Goal: Transaction & Acquisition: Purchase product/service

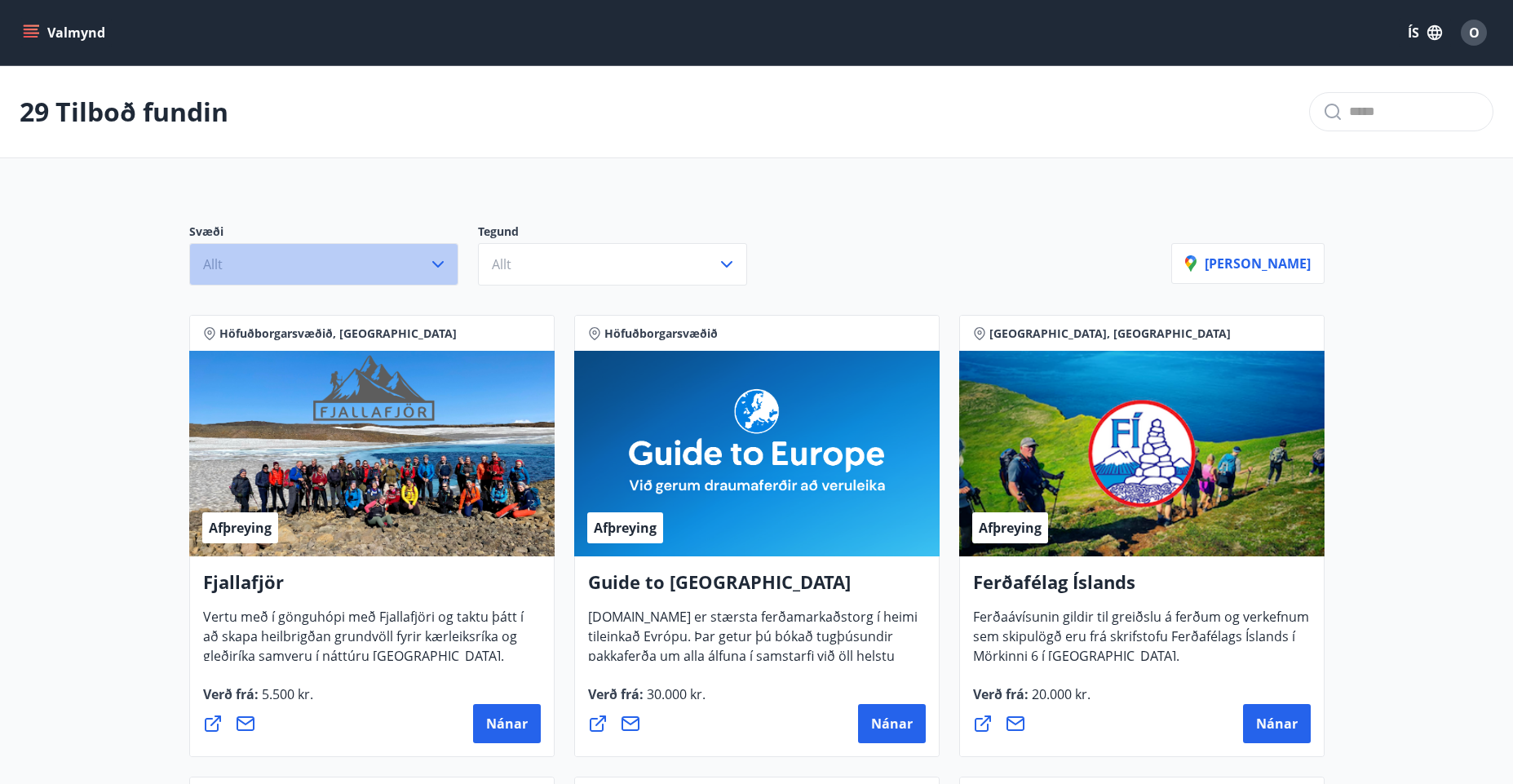
click at [439, 260] on icon "button" at bounding box center [438, 264] width 19 height 19
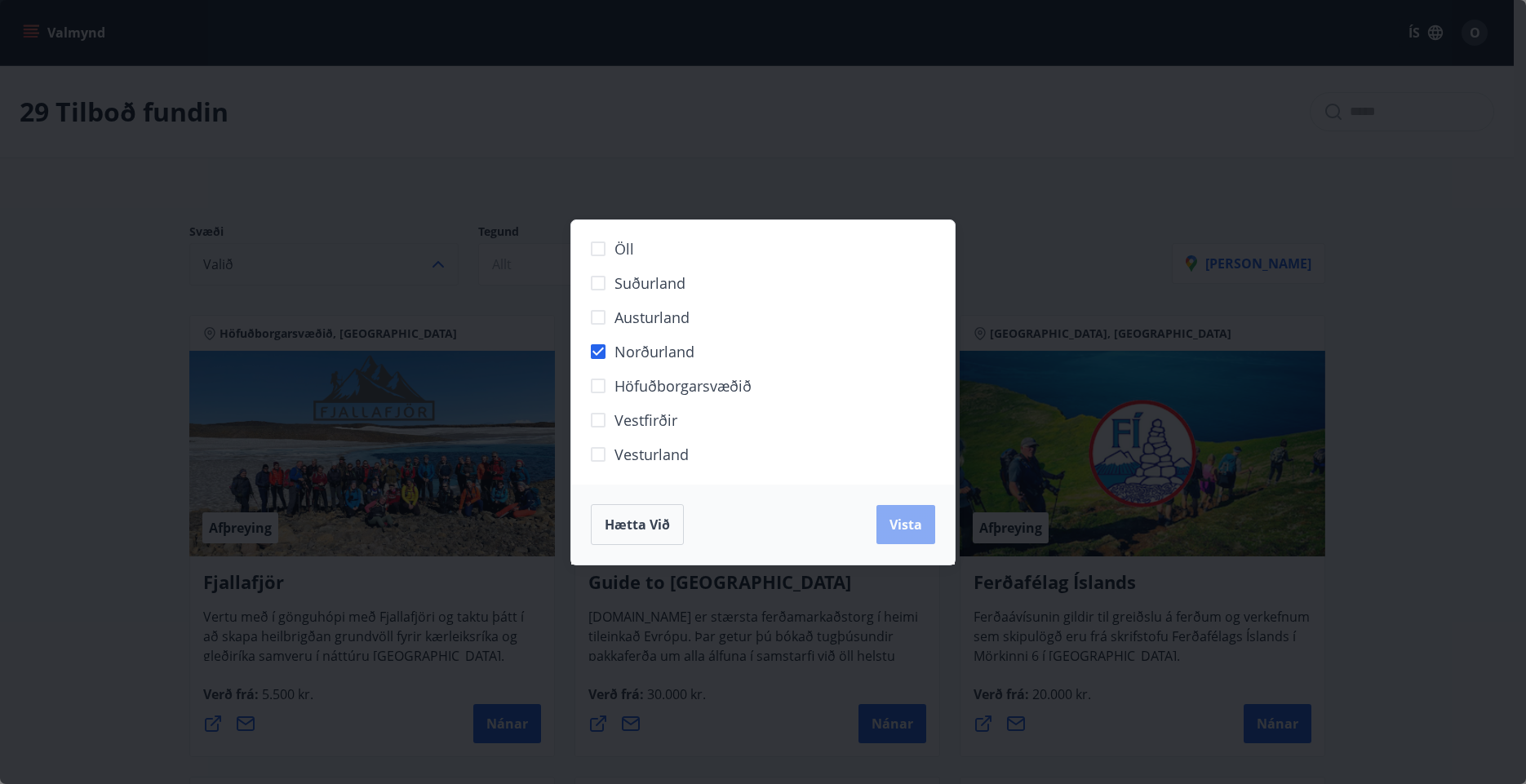
click at [895, 527] on span "Vista" at bounding box center [906, 525] width 33 height 18
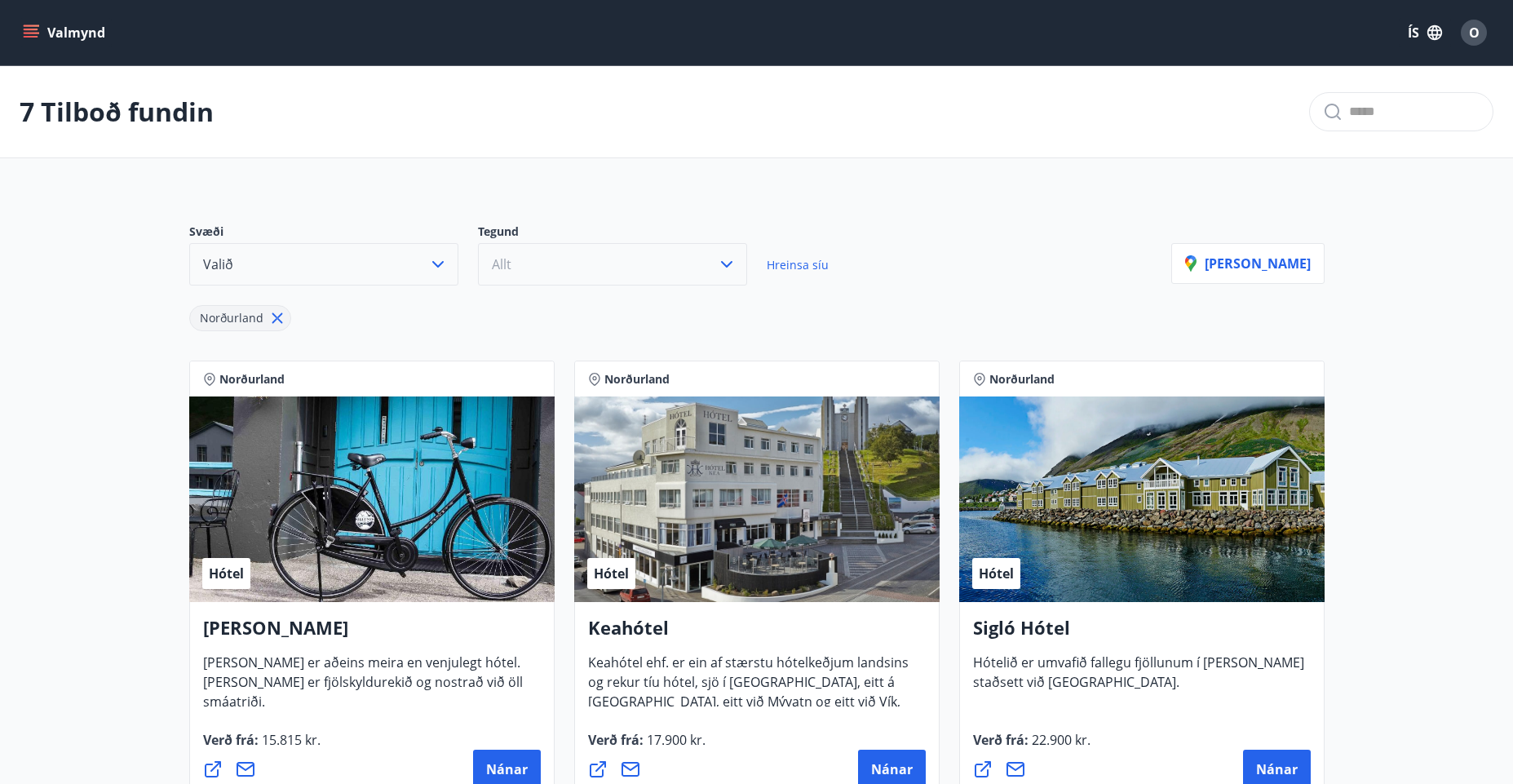
click at [724, 261] on icon "button" at bounding box center [726, 264] width 19 height 19
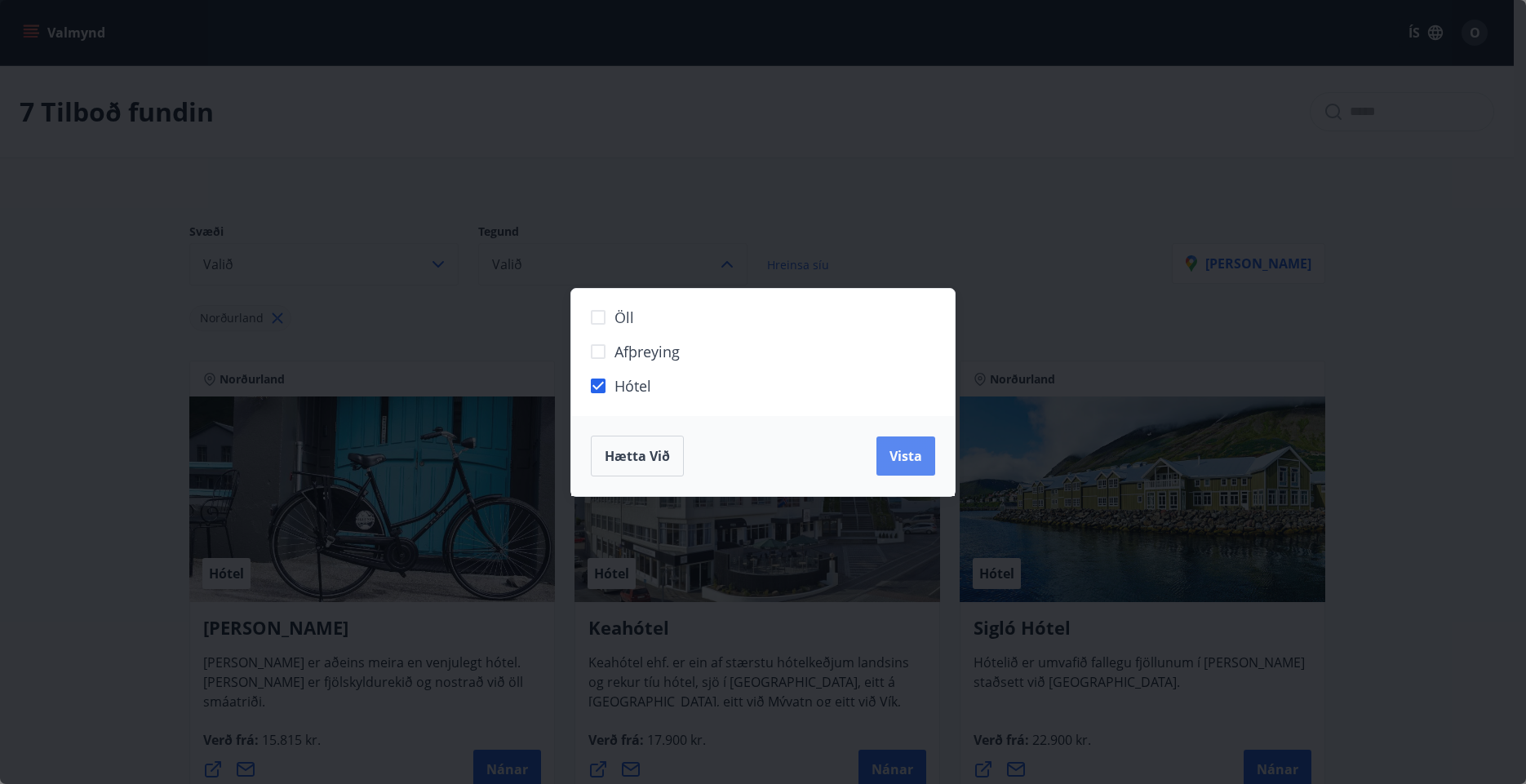
click at [909, 452] on span "Vista" at bounding box center [906, 455] width 33 height 18
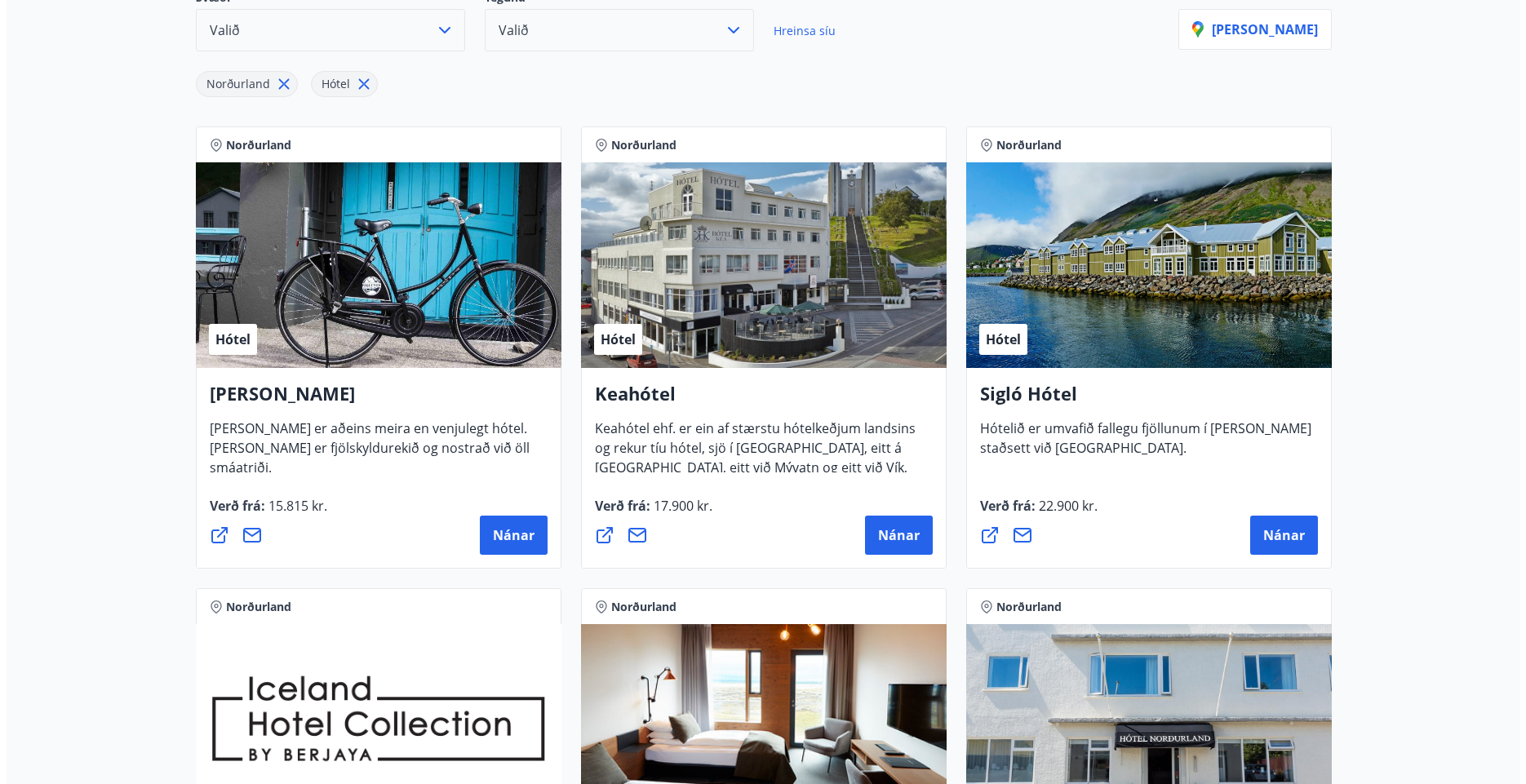
scroll to position [229, 0]
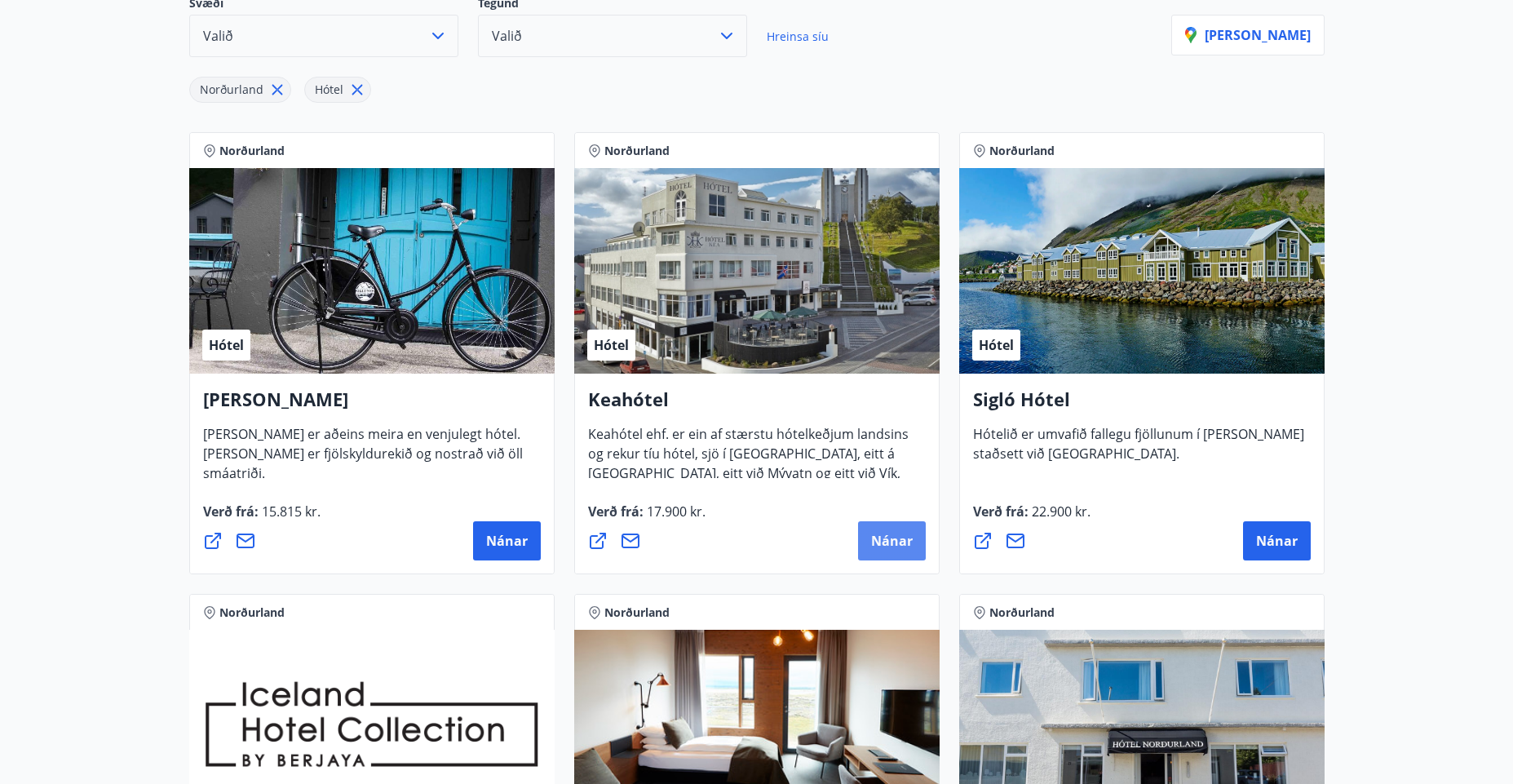
click at [890, 540] on span "Nánar" at bounding box center [891, 540] width 41 height 18
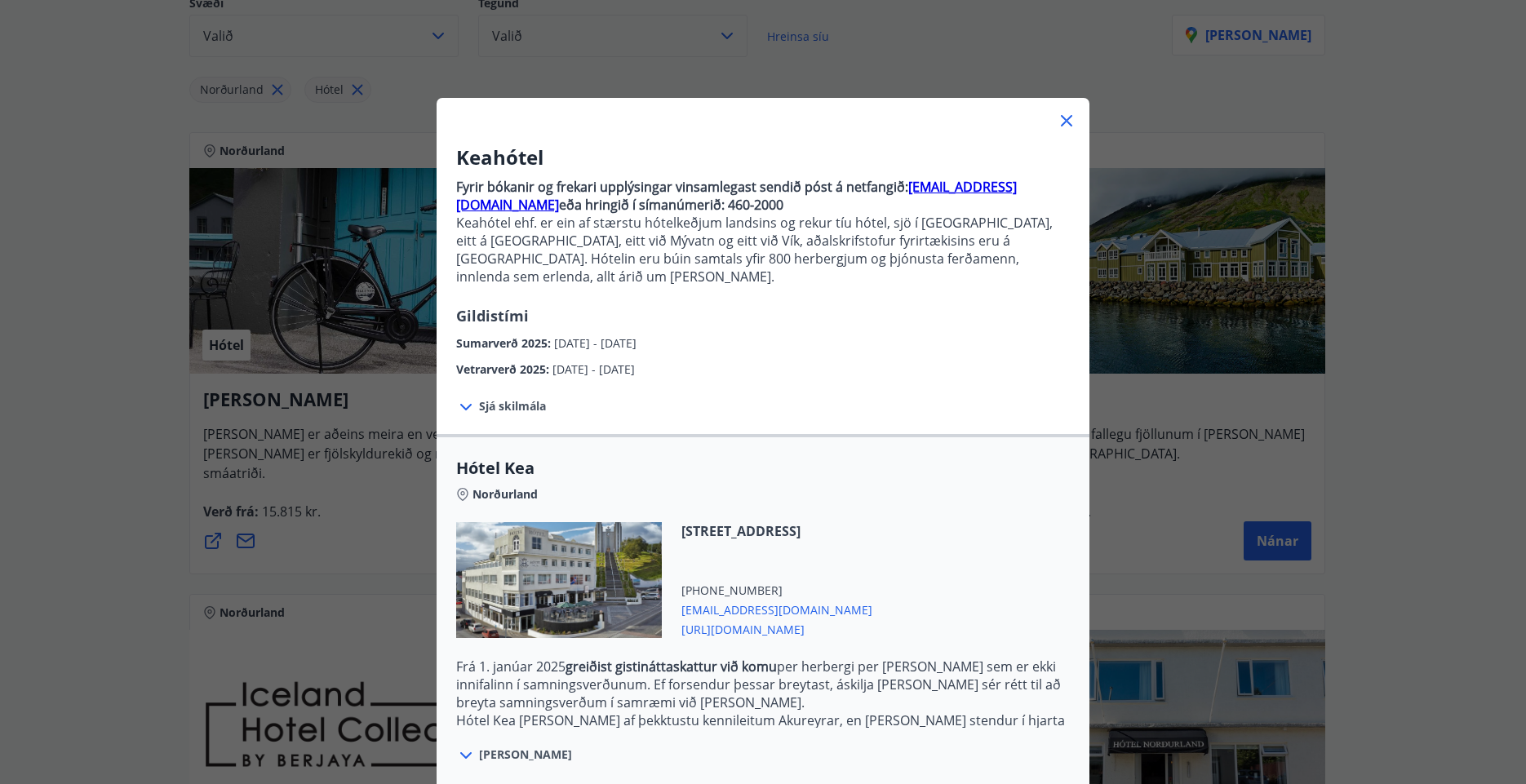
click at [513, 398] on span "Sjá skilmála" at bounding box center [511, 406] width 67 height 16
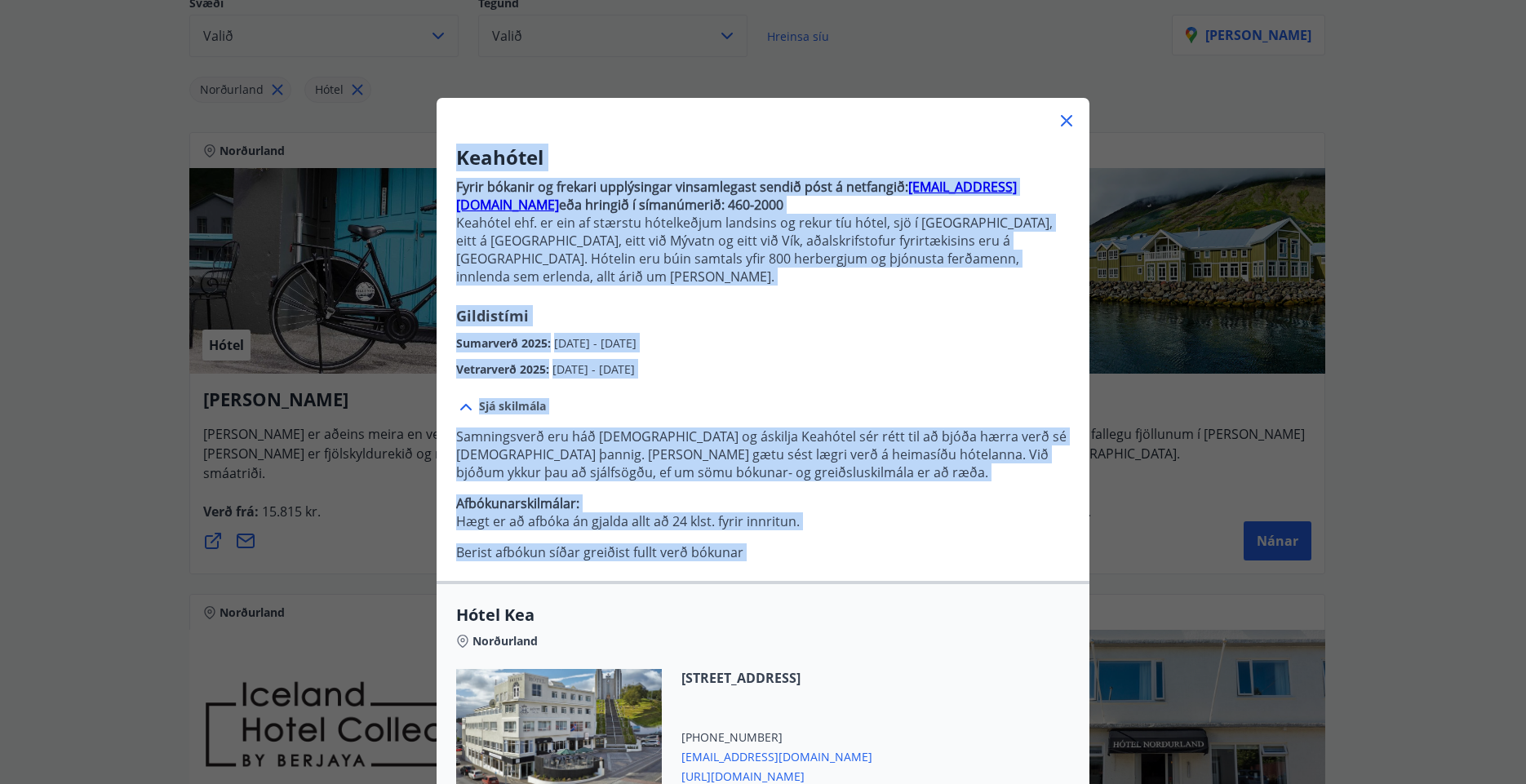
drag, startPoint x: 1519, startPoint y: 419, endPoint x: 1491, endPoint y: 566, distance: 149.6
click at [1491, 566] on div "Keahótel Fyrir bókanir og frekari upplýsingar vinsamlegast sendið póst á netfan…" at bounding box center [763, 392] width 1526 height 784
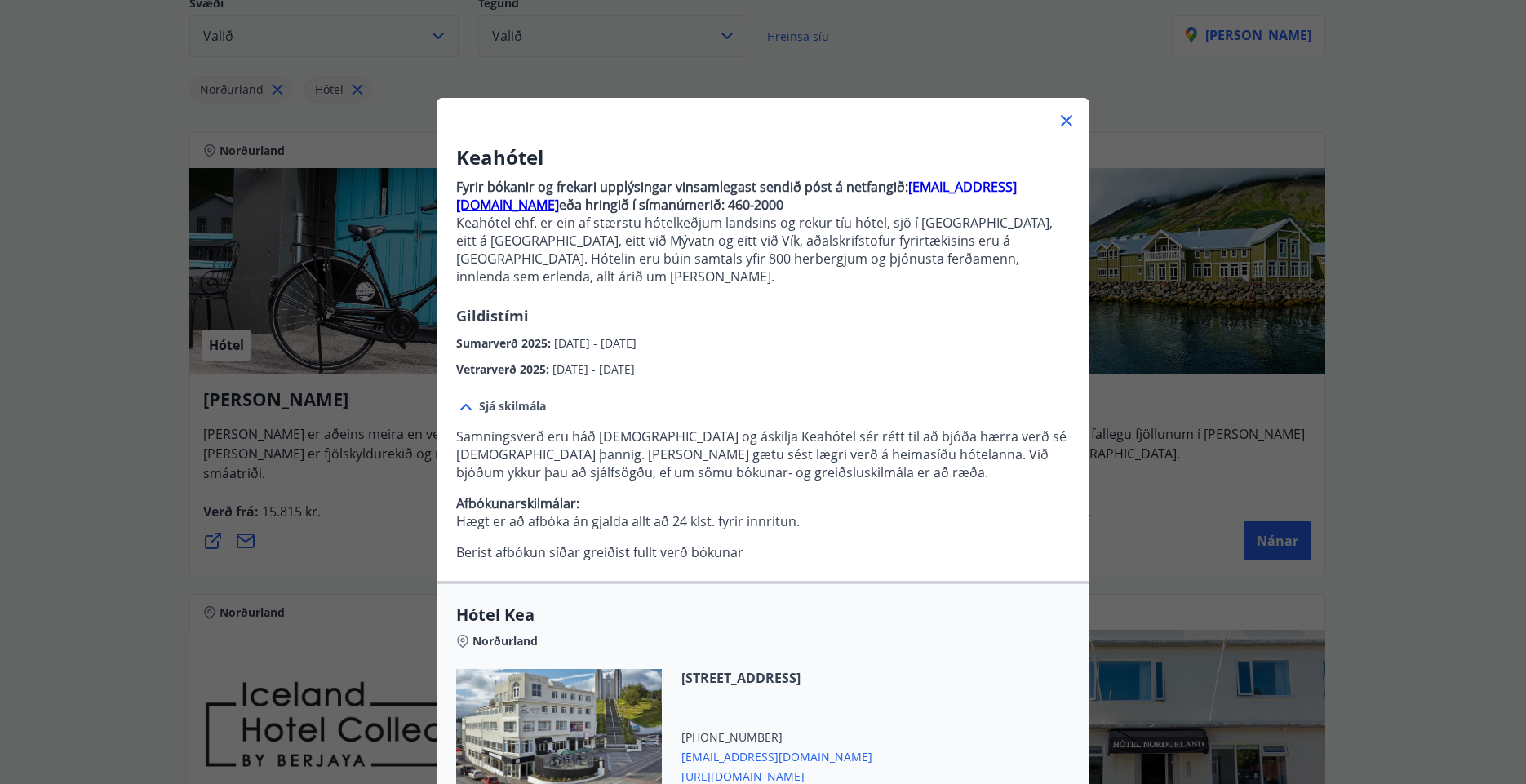
click at [1494, 533] on div "Keahótel Fyrir bókanir og frekari upplýsingar vinsamlegast sendið póst á netfan…" at bounding box center [763, 392] width 1526 height 784
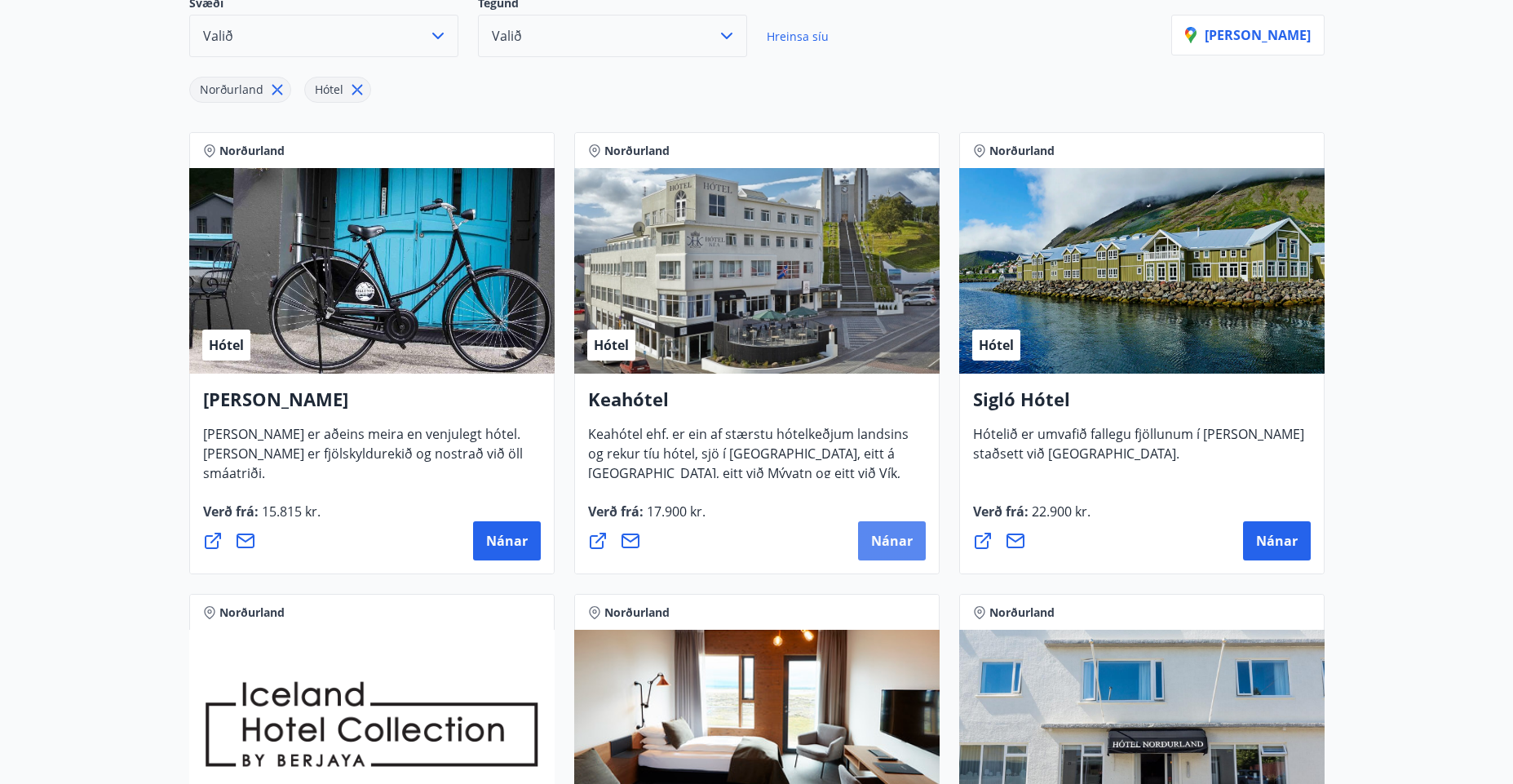
click at [906, 549] on span "Nánar" at bounding box center [891, 540] width 41 height 18
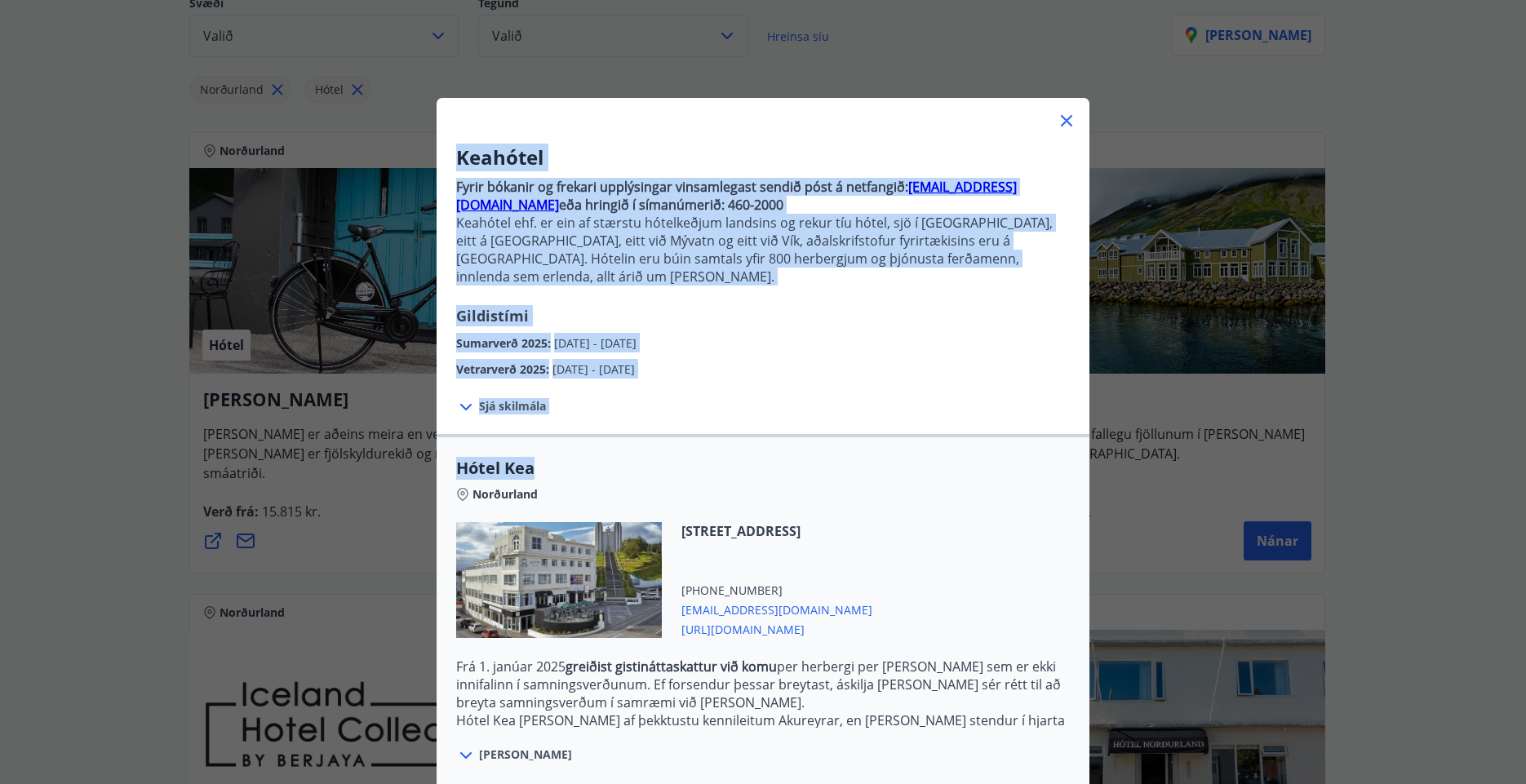
drag, startPoint x: 1519, startPoint y: 329, endPoint x: 1495, endPoint y: 442, distance: 115.5
click at [1495, 442] on div "Keahótel Fyrir bókanir og frekari upplýsingar vinsamlegast sendið póst á netfan…" at bounding box center [763, 392] width 1526 height 784
click at [1462, 450] on div "Keahótel Fyrir bókanir og frekari upplýsingar vinsamlegast sendið póst á netfan…" at bounding box center [763, 392] width 1526 height 784
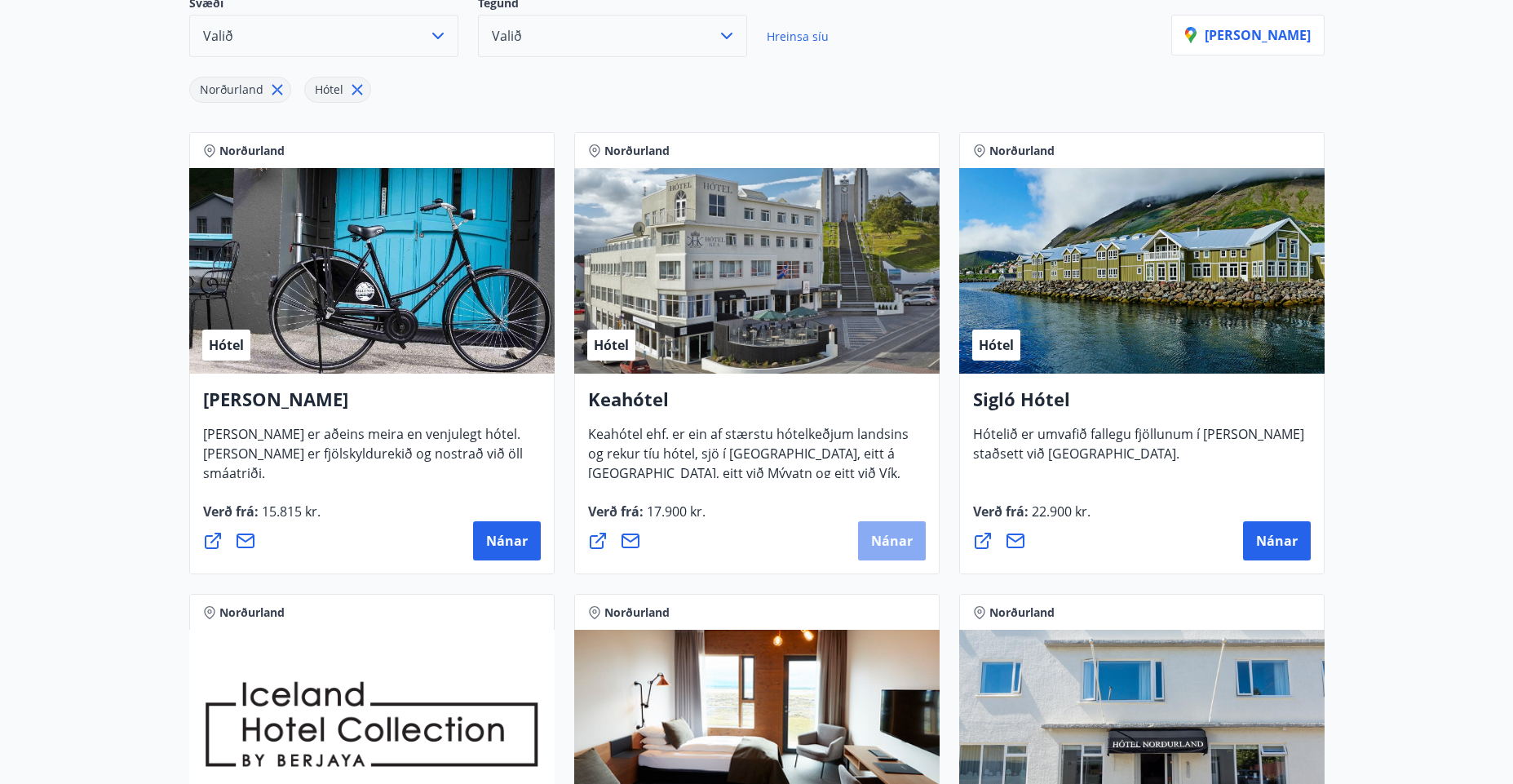
click at [904, 534] on span "Nánar" at bounding box center [891, 540] width 41 height 18
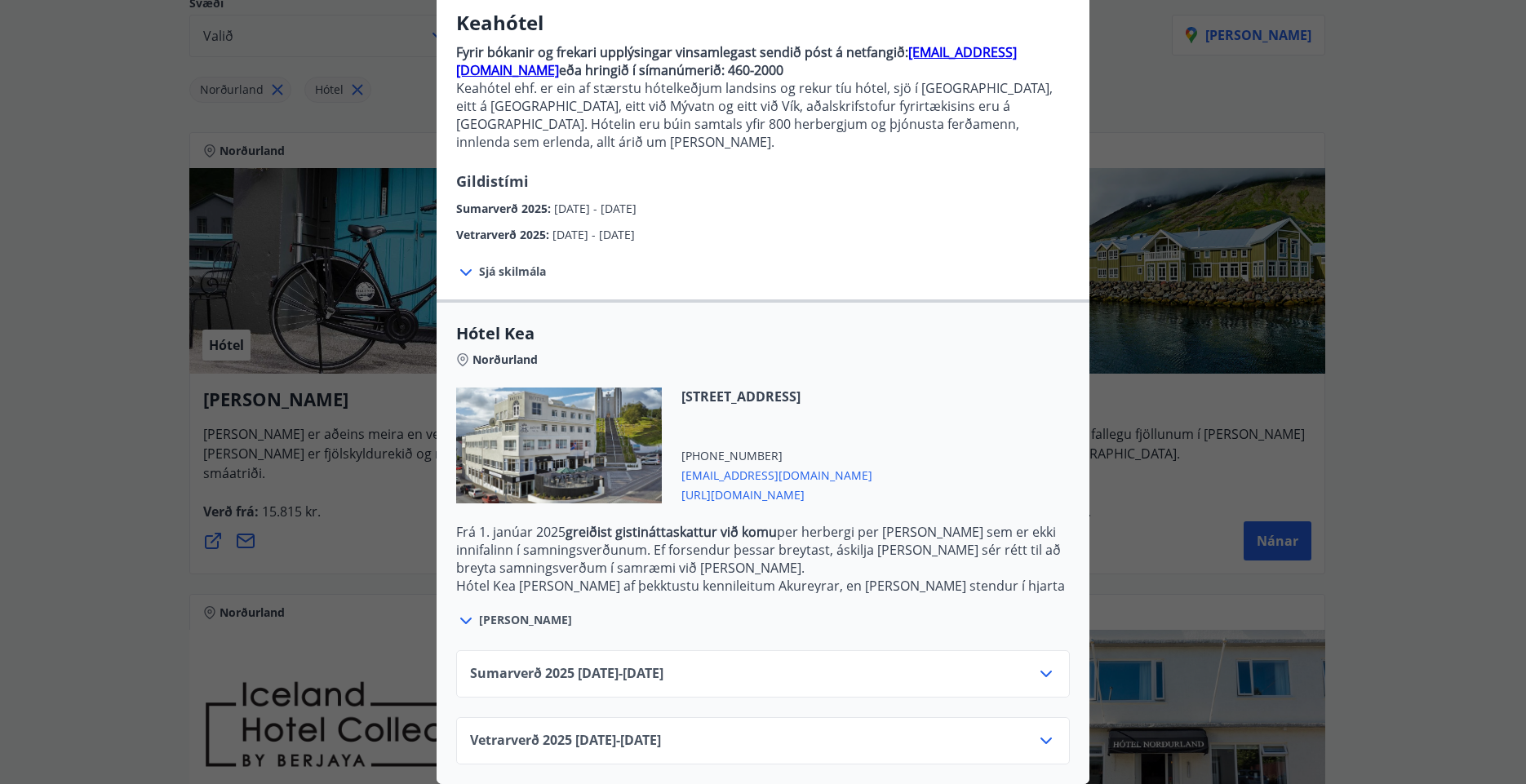
scroll to position [129, 0]
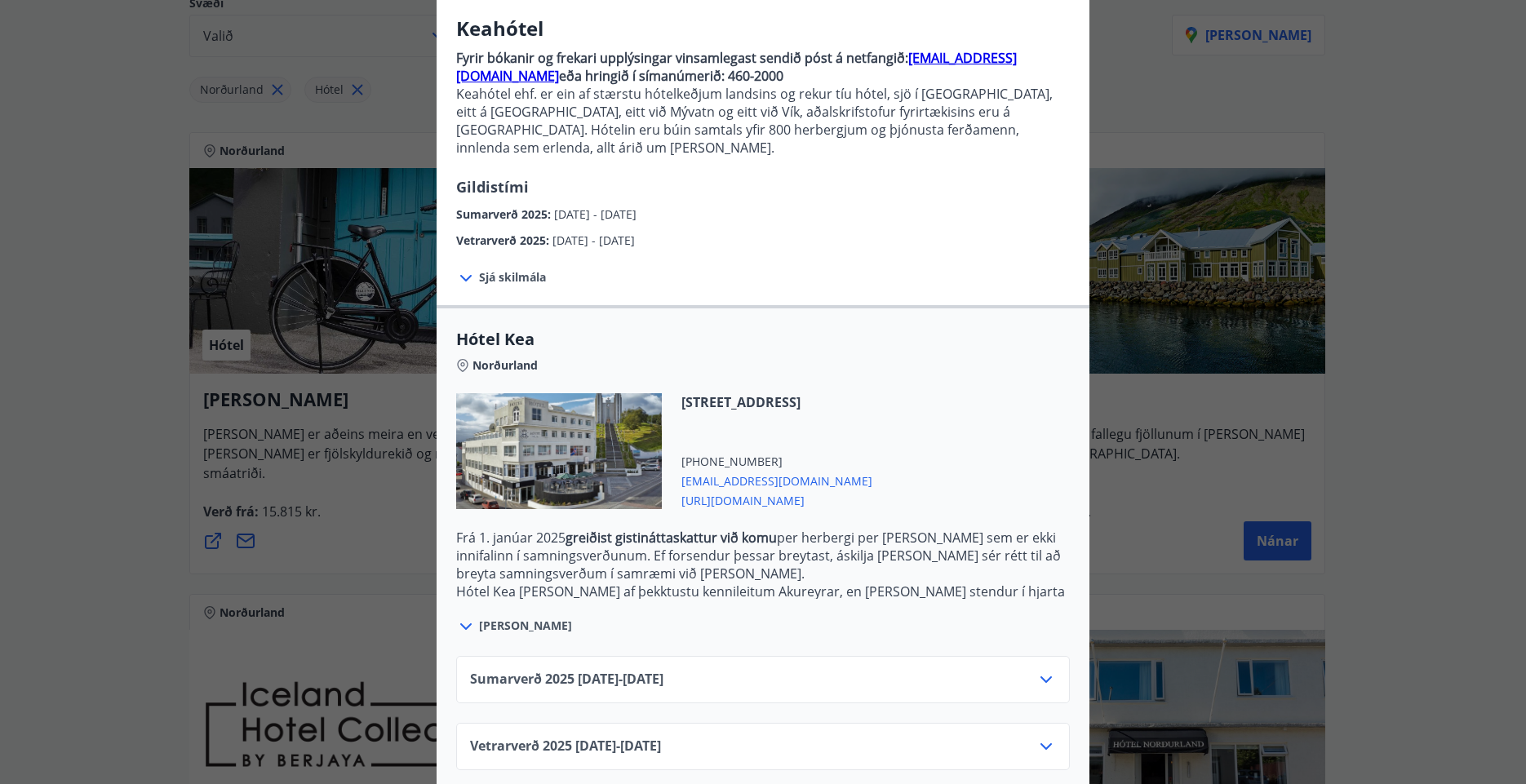
click at [1037, 669] on icon at bounding box center [1046, 679] width 19 height 19
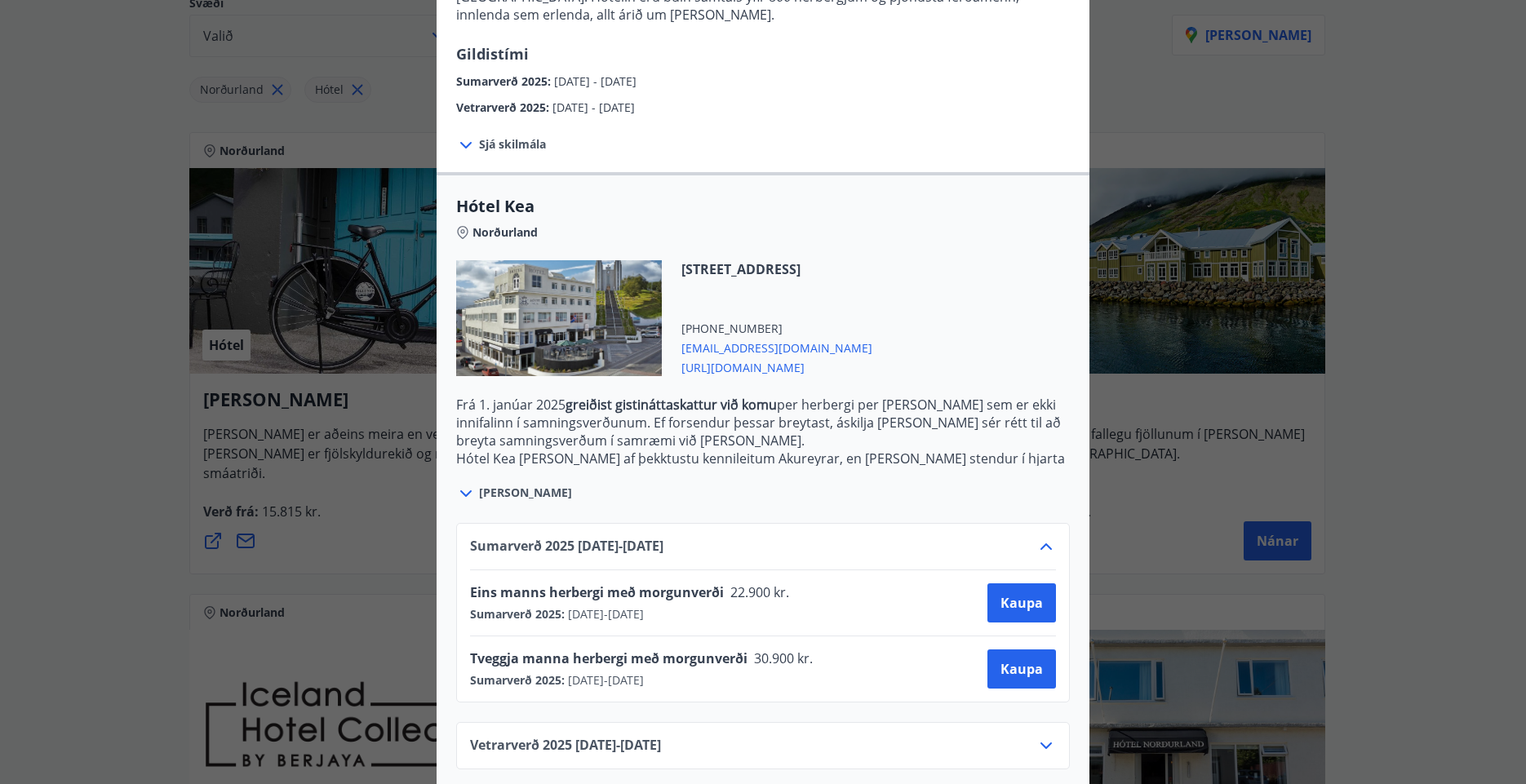
scroll to position [261, 0]
click at [1036, 737] on icon at bounding box center [1046, 746] width 19 height 19
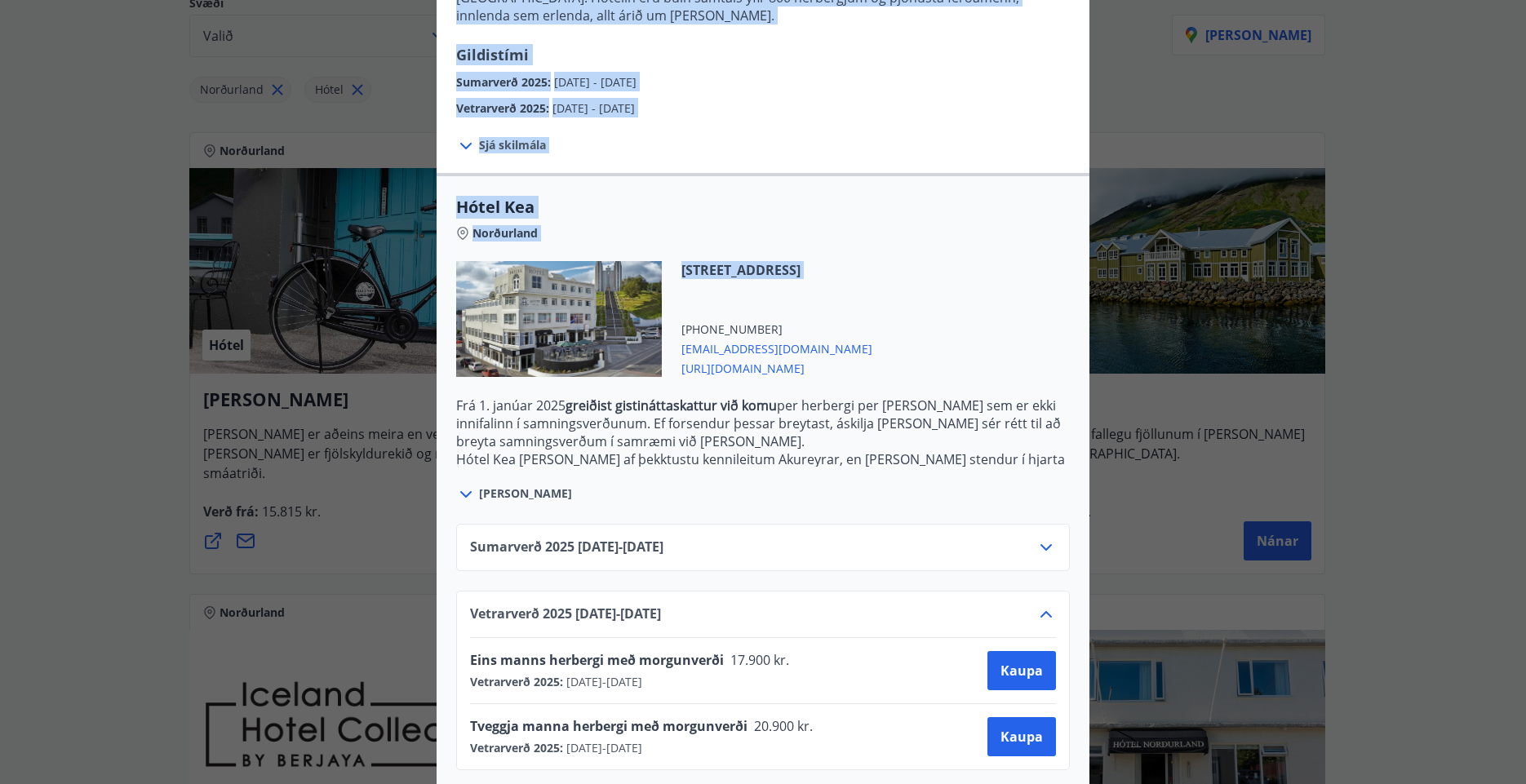
scroll to position [0, 0]
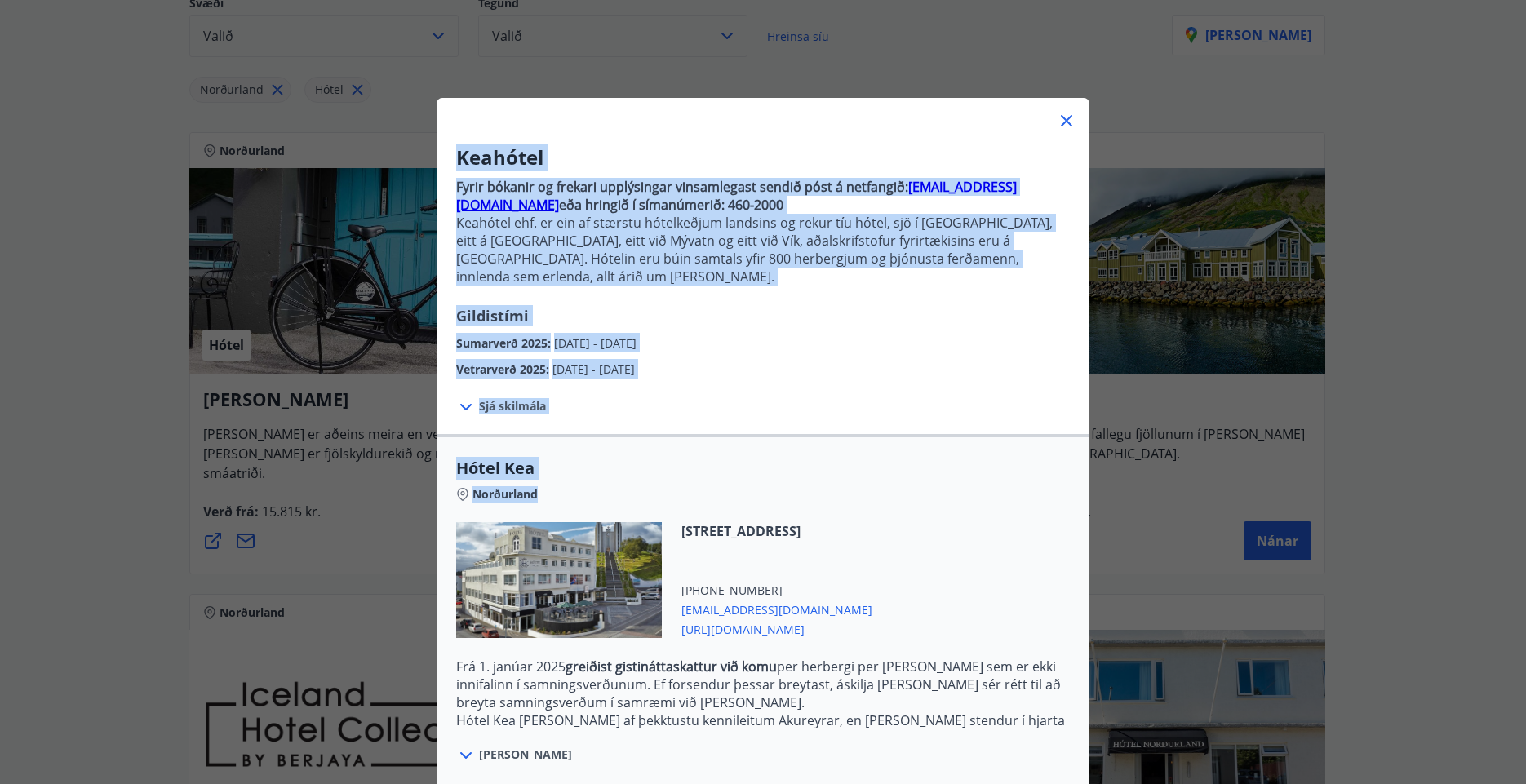
drag, startPoint x: 1513, startPoint y: 560, endPoint x: 1500, endPoint y: 476, distance: 85.0
click at [1500, 476] on div "Keahótel Fyrir bókanir og frekari upplýsingar vinsamlegast sendið póst á netfan…" at bounding box center [763, 392] width 1526 height 784
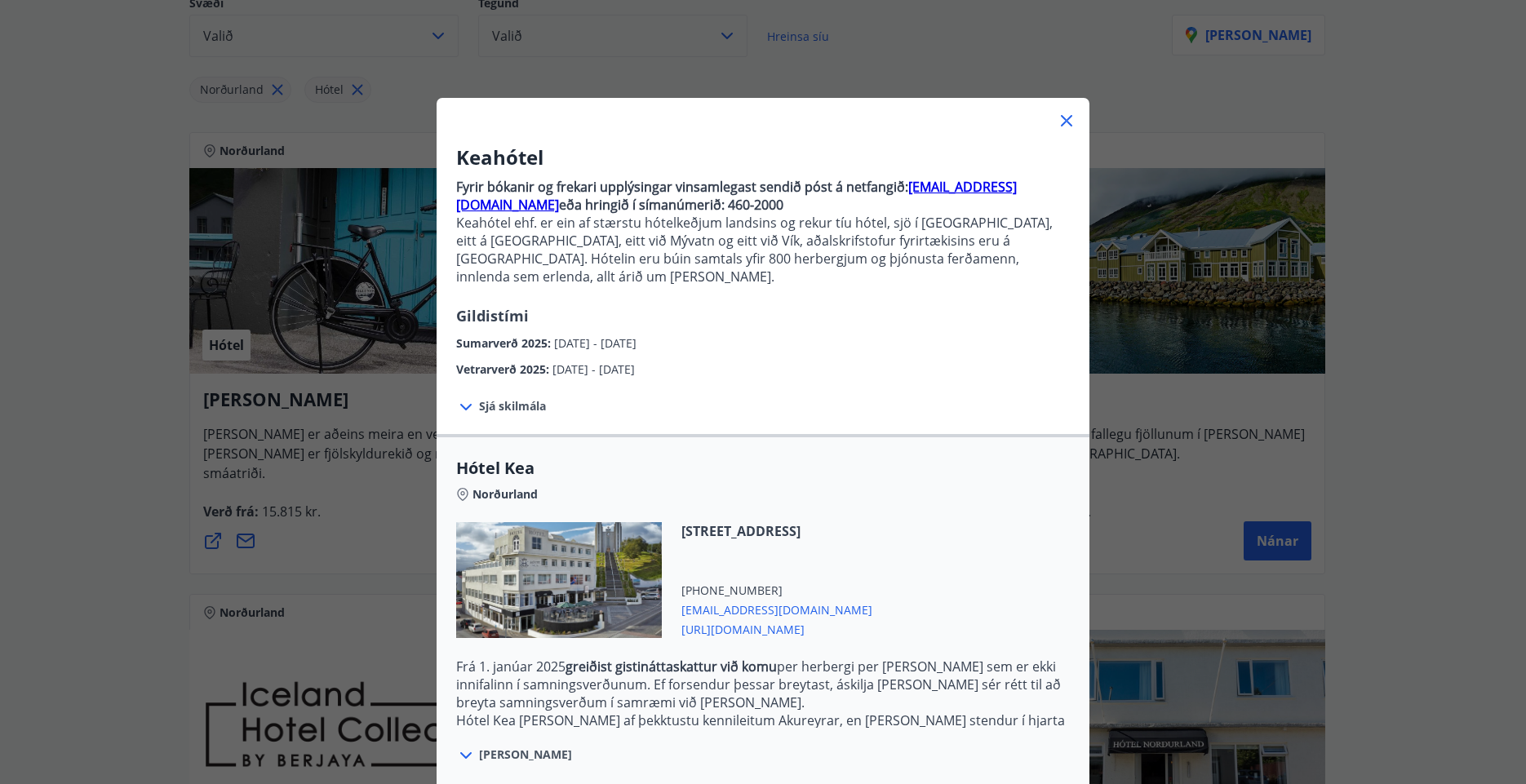
click at [1057, 727] on div "[PERSON_NAME]" at bounding box center [763, 745] width 613 height 38
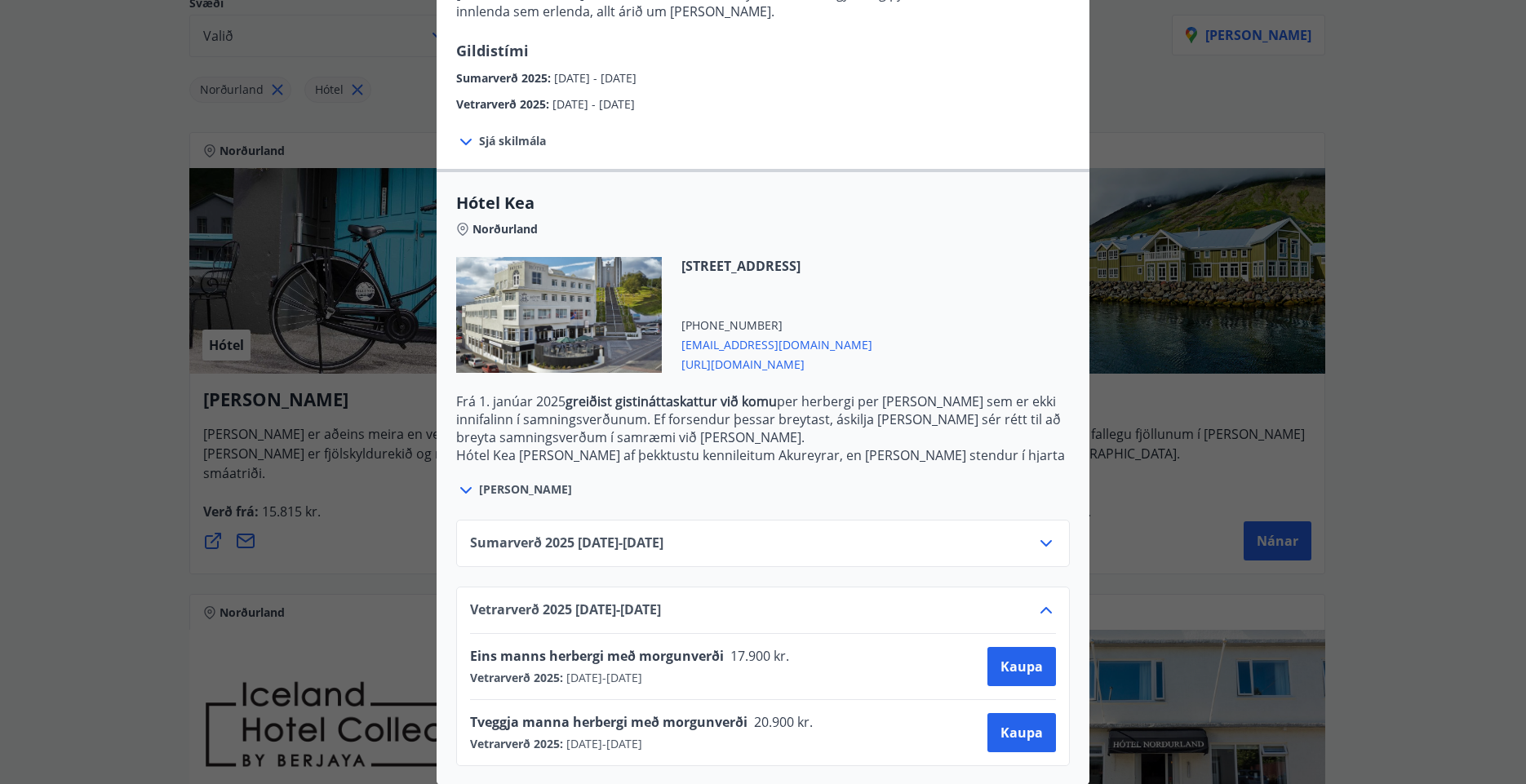
scroll to position [261, 0]
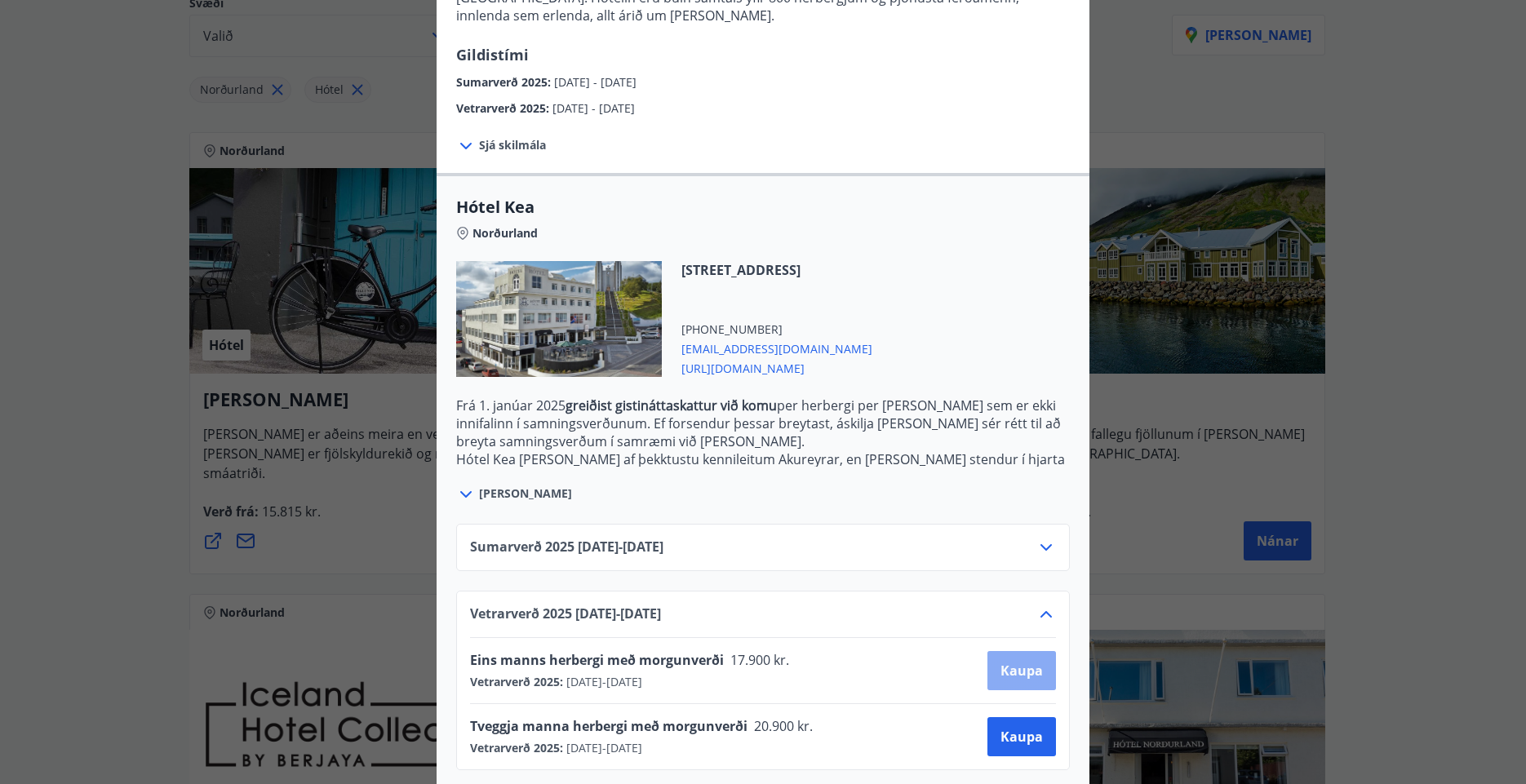
click at [1011, 662] on span "Kaupa" at bounding box center [1022, 670] width 42 height 18
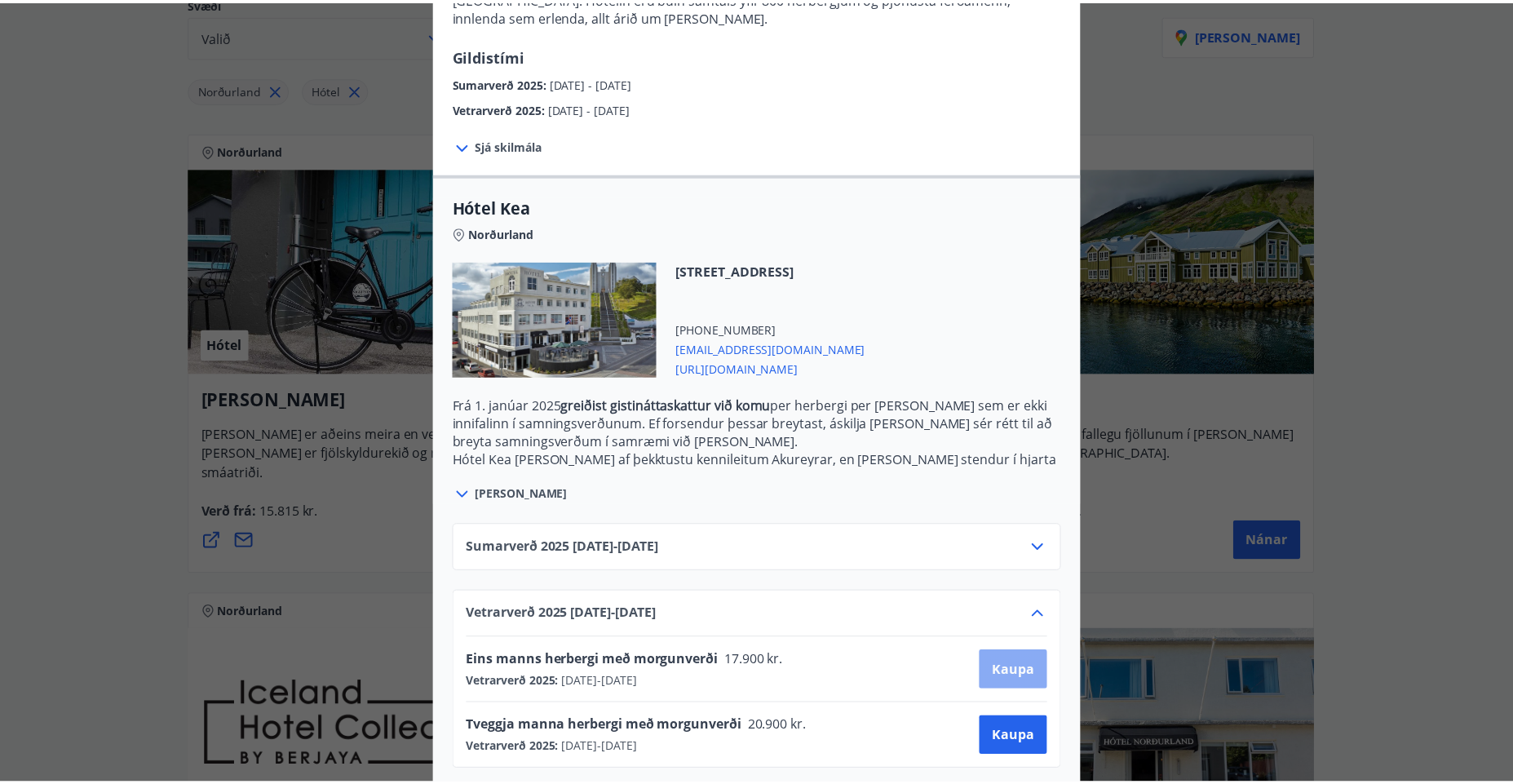
scroll to position [3, 0]
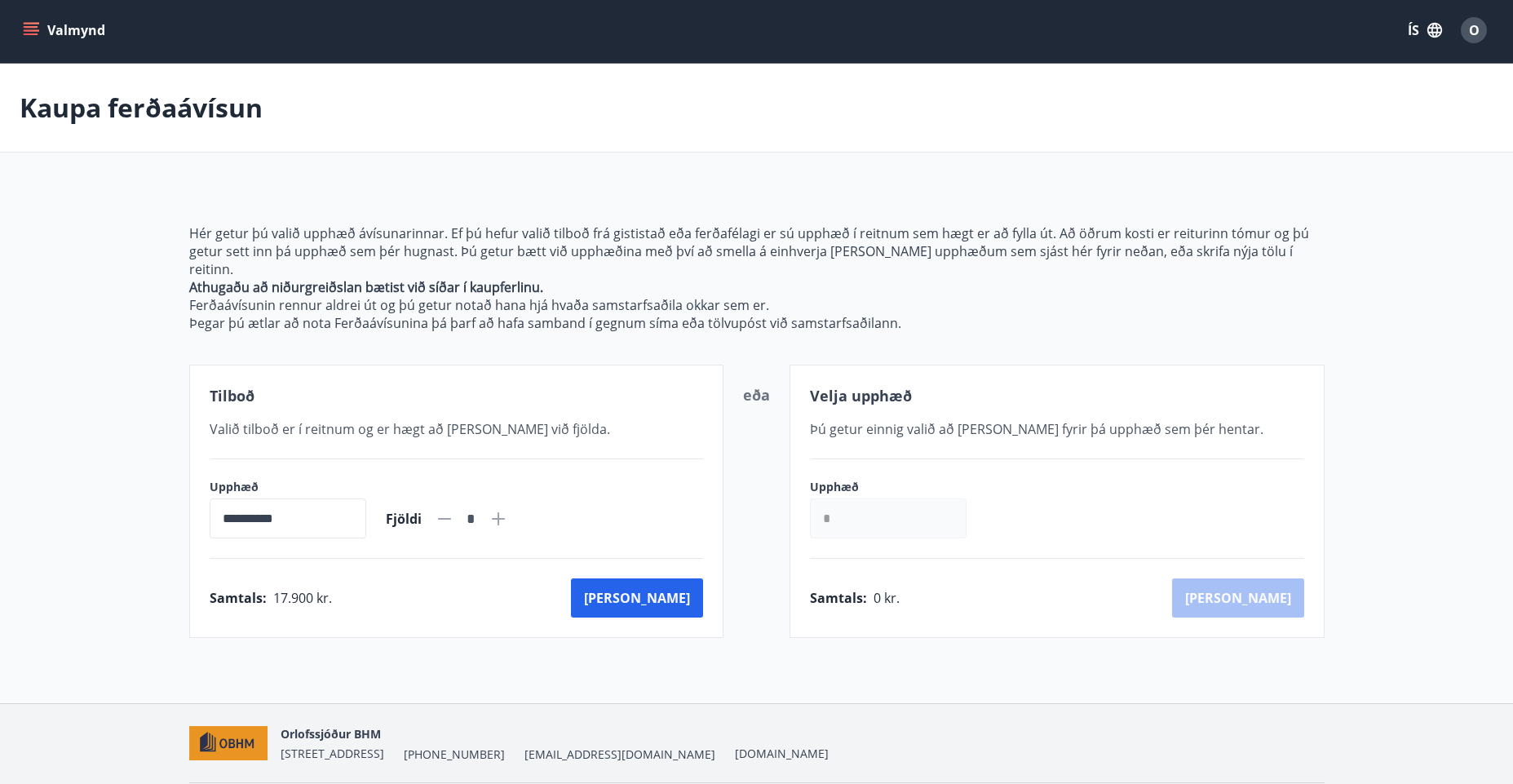
click at [508, 509] on icon at bounding box center [499, 519] width 19 height 19
type input "*"
click at [661, 582] on button "[PERSON_NAME]" at bounding box center [636, 598] width 132 height 40
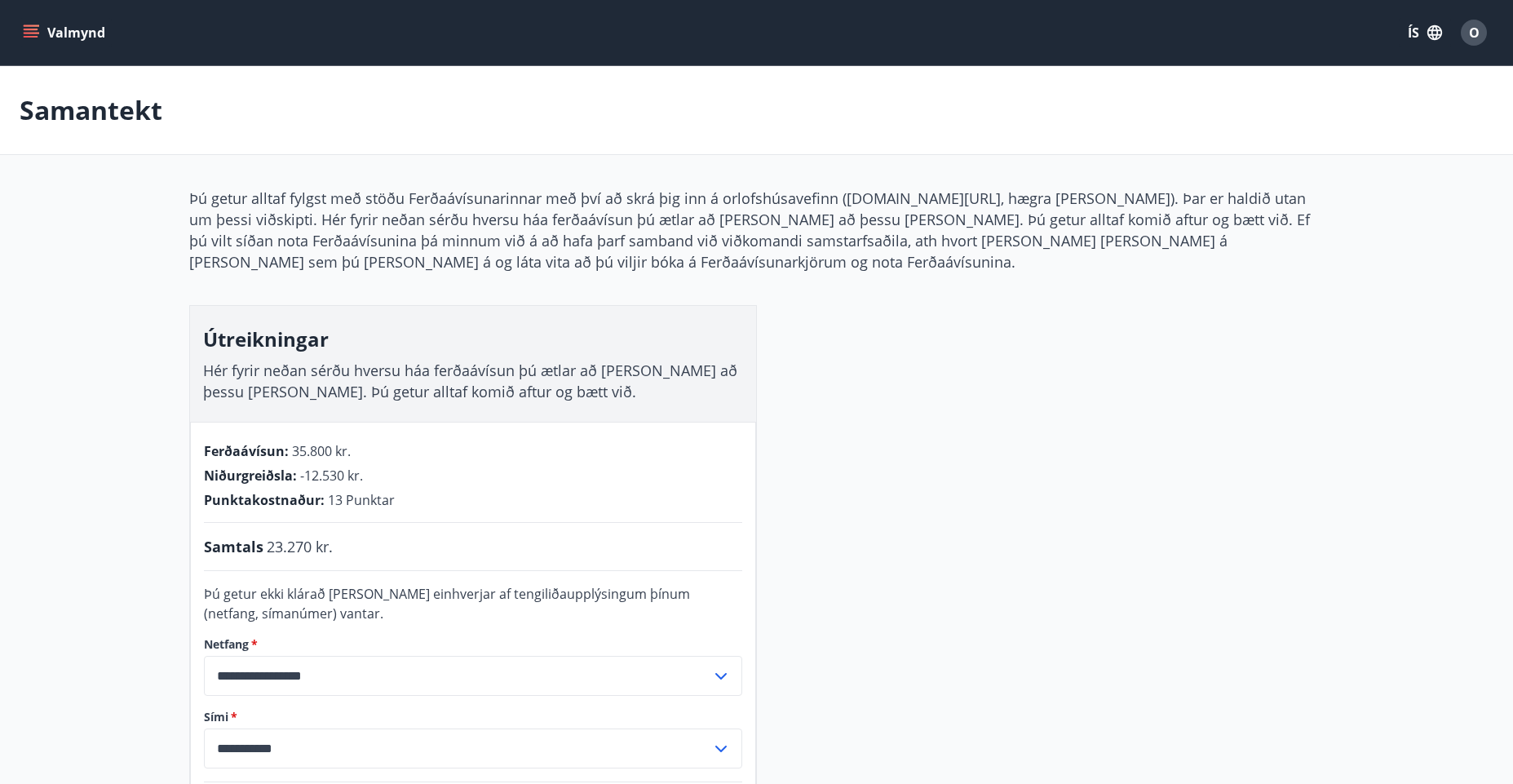
scroll to position [3, 0]
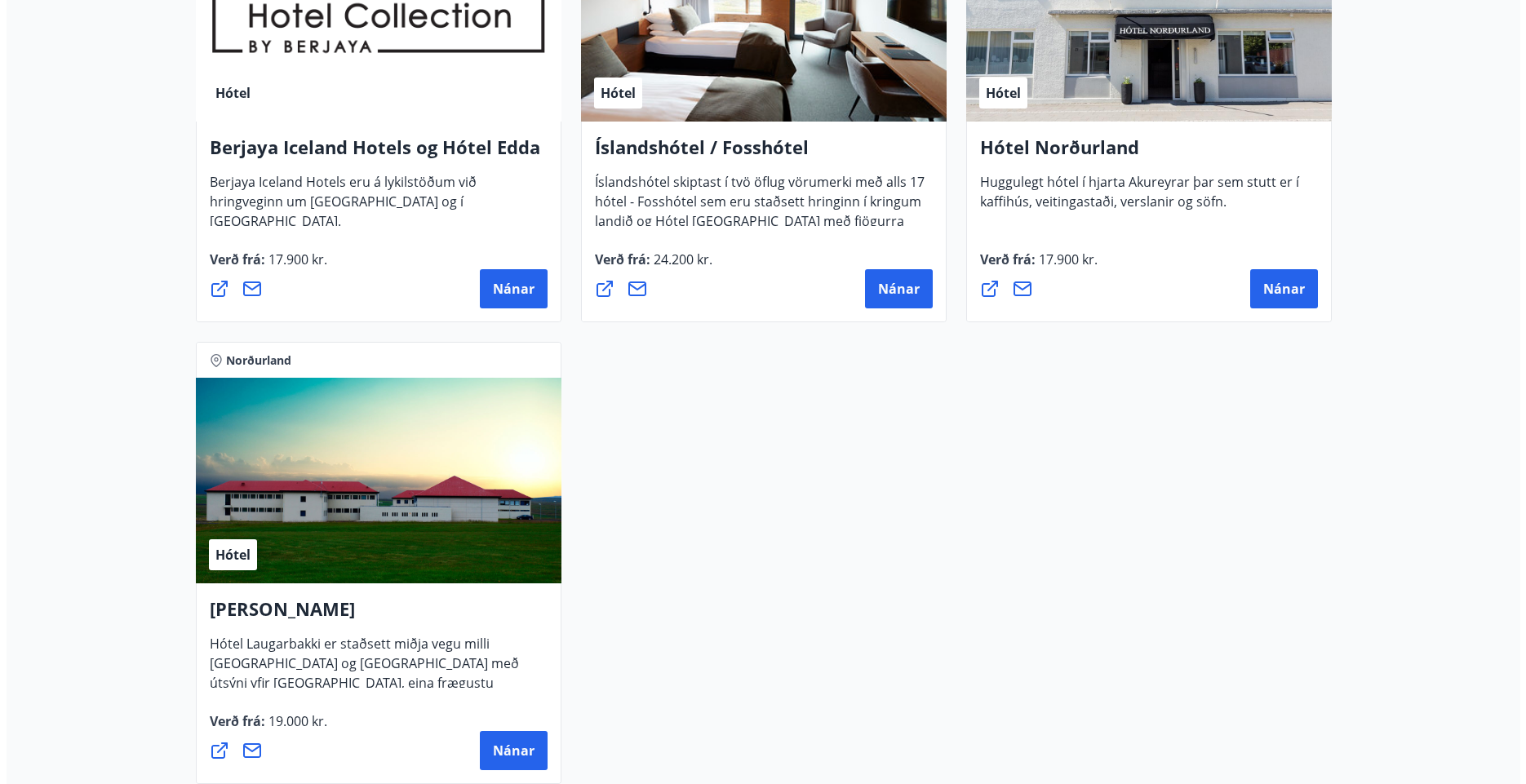
scroll to position [674, 0]
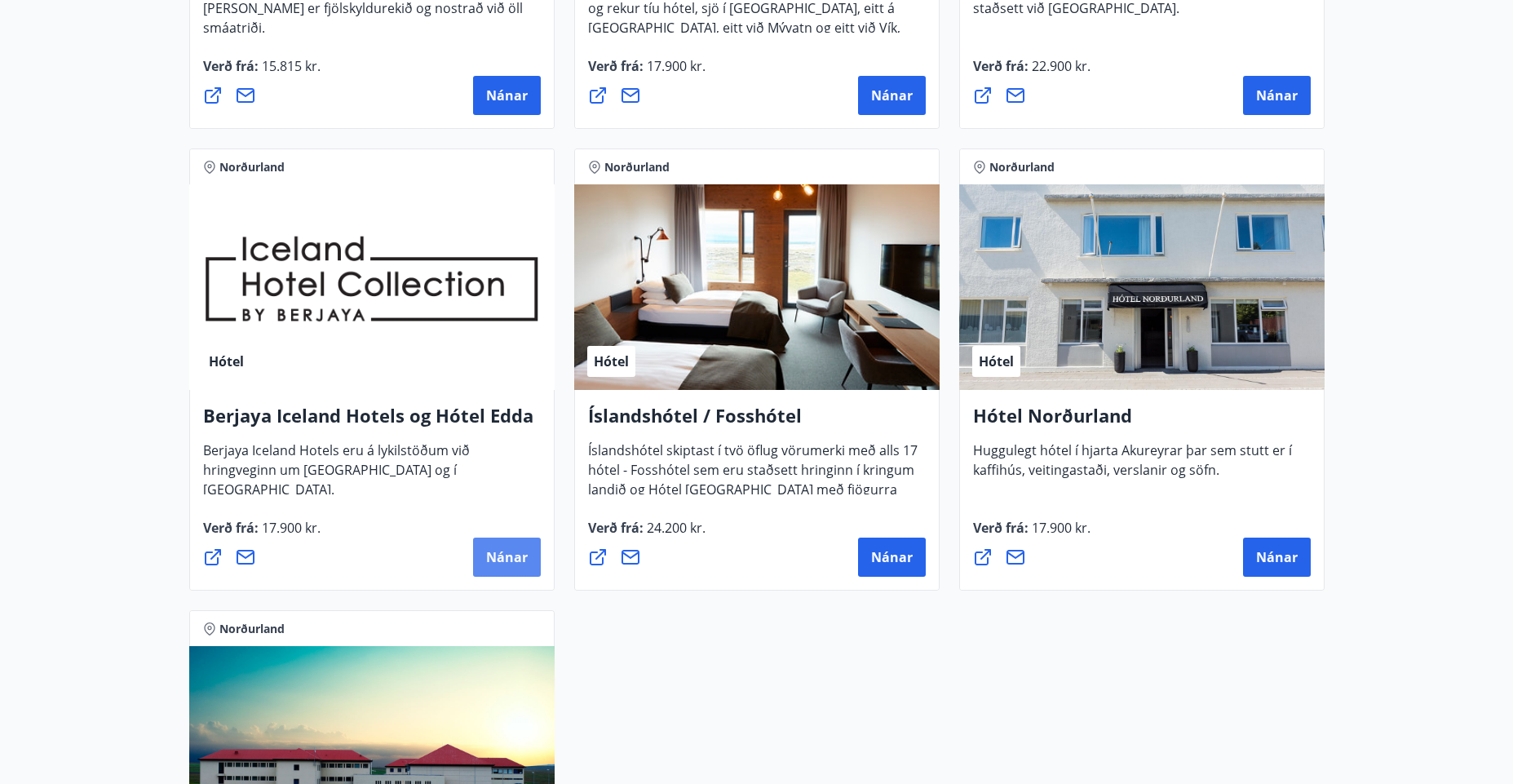
click at [512, 552] on span "Nánar" at bounding box center [506, 556] width 41 height 18
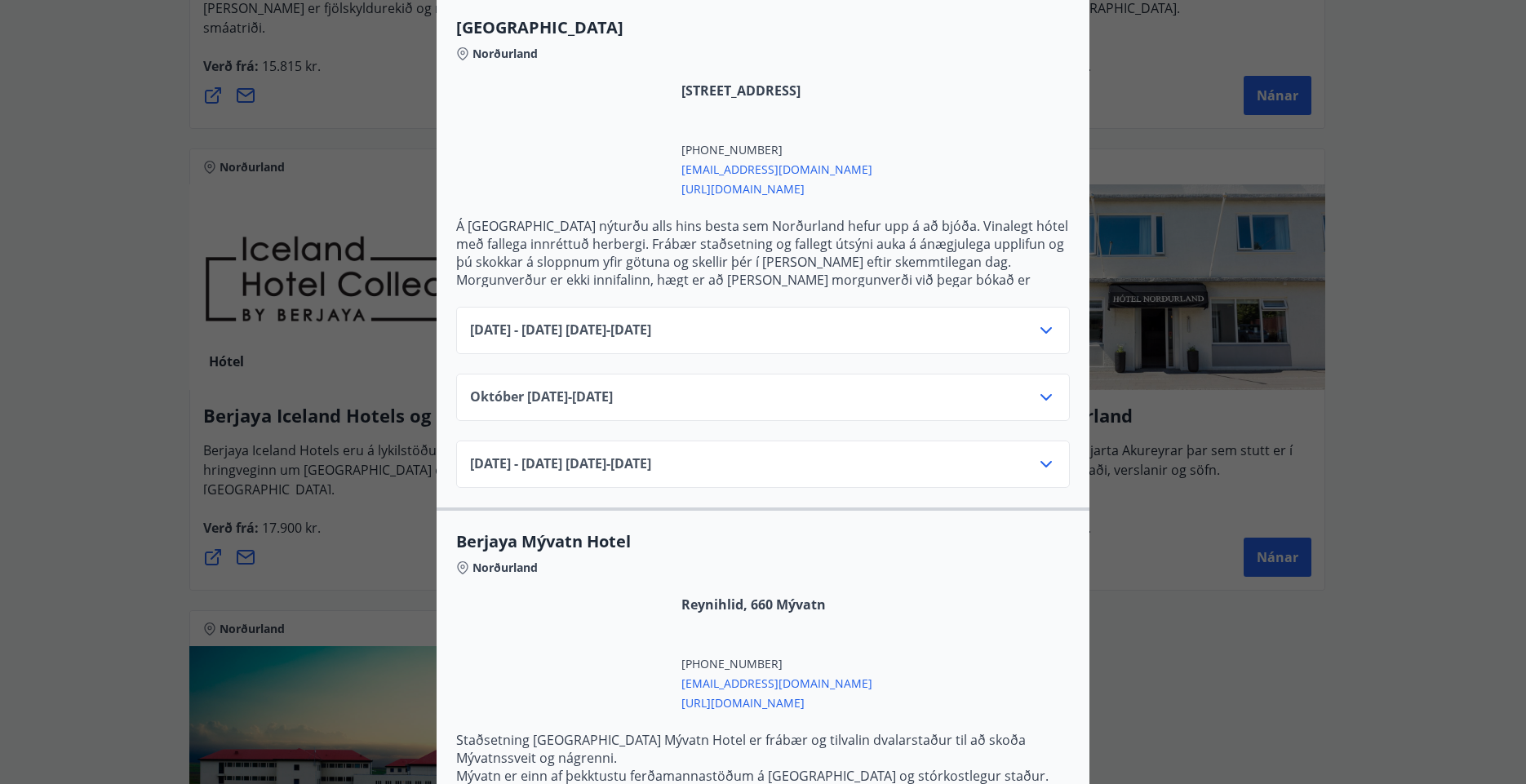
scroll to position [446, 0]
